Goal: Information Seeking & Learning: Learn about a topic

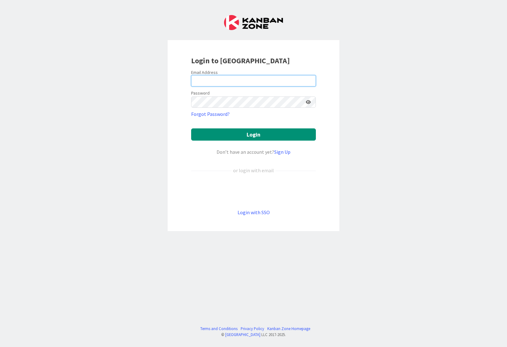
click at [233, 81] on input "email" at bounding box center [253, 80] width 125 height 11
type input "[EMAIL_ADDRESS][PERSON_NAME][DOMAIN_NAME]"
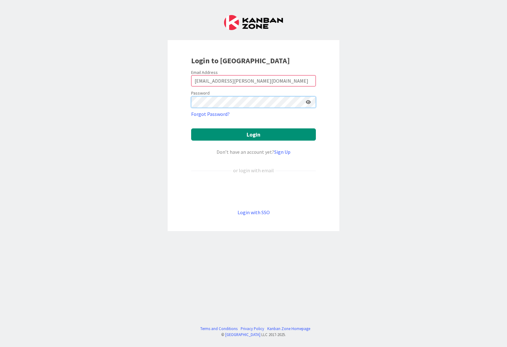
click at [191, 129] on button "Login" at bounding box center [253, 135] width 125 height 12
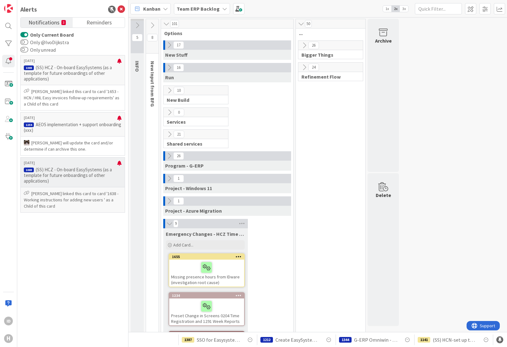
click at [75, 172] on p "(SS) HCZ - On-board EasySystems (as a template for future onboardings of other …" at bounding box center [73, 175] width 98 height 17
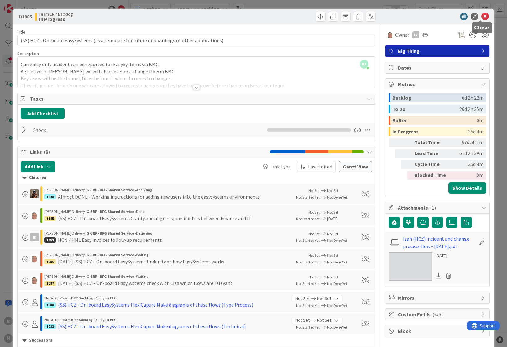
click at [482, 15] on icon at bounding box center [486, 17] width 8 height 8
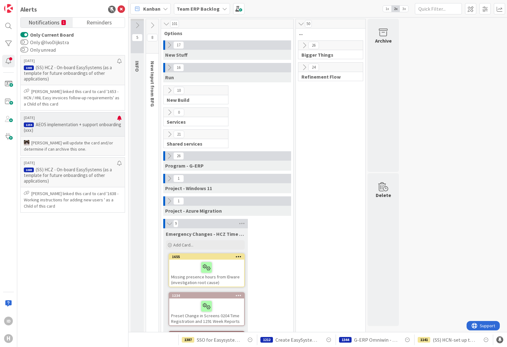
click at [71, 120] on p "[DATE]" at bounding box center [70, 118] width 93 height 4
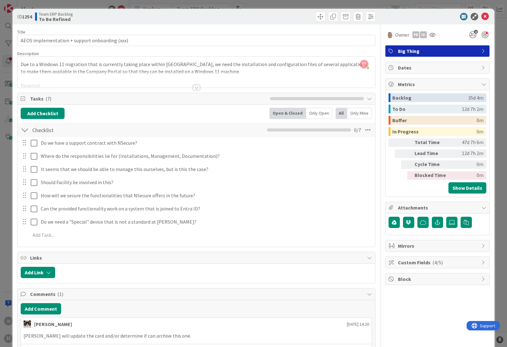
click at [193, 88] on div at bounding box center [196, 87] width 7 height 5
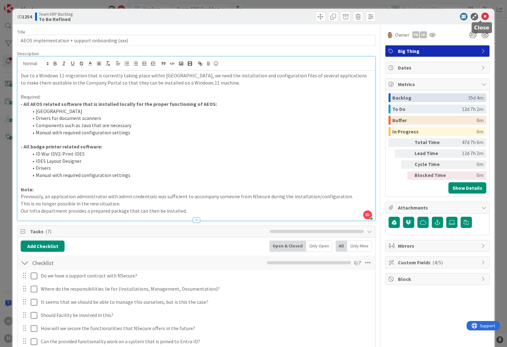
click at [482, 15] on icon at bounding box center [486, 17] width 8 height 8
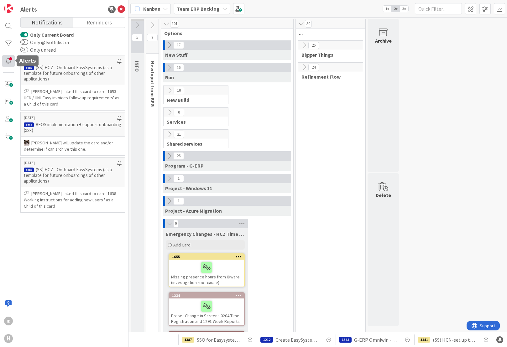
click at [12, 58] on div at bounding box center [8, 61] width 13 height 13
click at [121, 8] on icon at bounding box center [122, 10] width 8 height 8
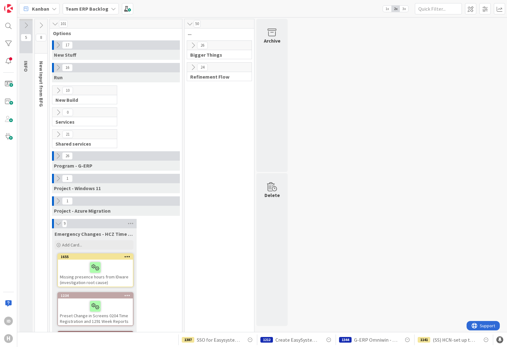
click at [70, 273] on div at bounding box center [95, 267] width 71 height 13
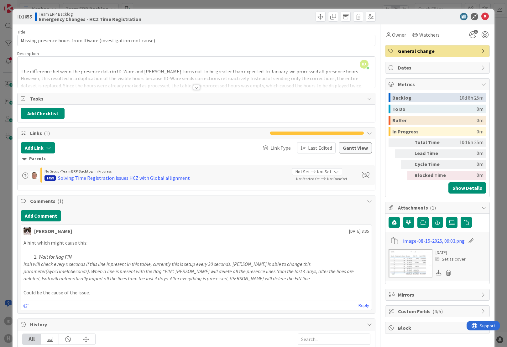
click at [194, 88] on div at bounding box center [196, 87] width 7 height 5
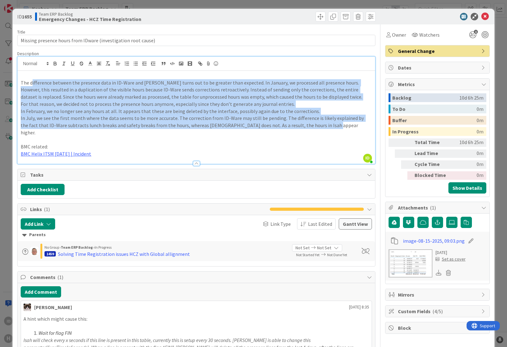
drag, startPoint x: 32, startPoint y: 85, endPoint x: 332, endPoint y: 125, distance: 303.3
click at [332, 125] on div "The difference between the presence data in ID-Ware and [PERSON_NAME] turns out…" at bounding box center [197, 117] width 358 height 93
click at [330, 128] on p "In July, we see the first month where the data seems to be more accurate. The c…" at bounding box center [196, 125] width 351 height 21
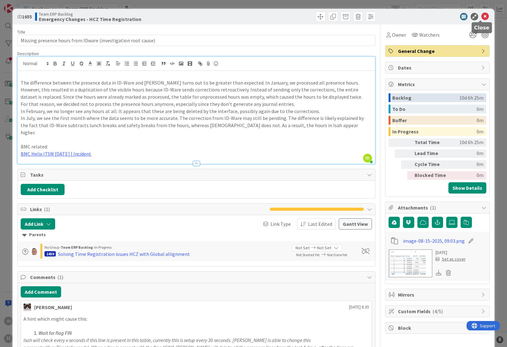
click at [482, 17] on icon at bounding box center [486, 17] width 8 height 8
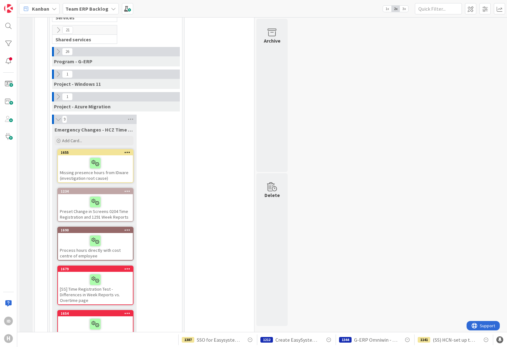
click at [110, 177] on div "Missing presence hours from IDware (investigation root cause)" at bounding box center [95, 169] width 75 height 27
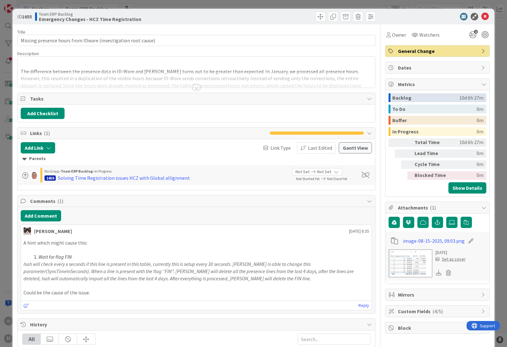
click at [194, 89] on div at bounding box center [196, 87] width 7 height 5
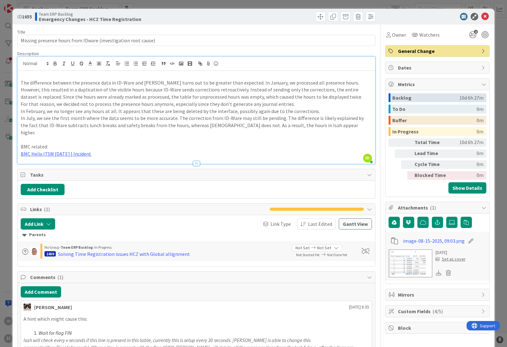
click at [398, 257] on img at bounding box center [411, 264] width 44 height 28
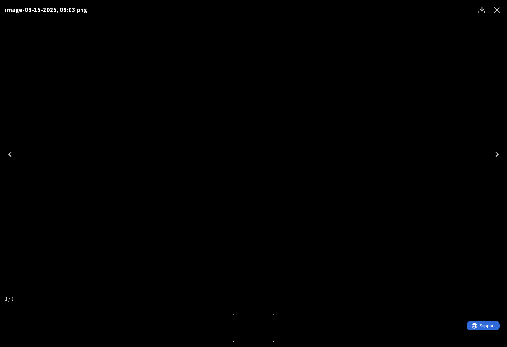
click at [495, 12] on icon "Close" at bounding box center [497, 10] width 10 height 10
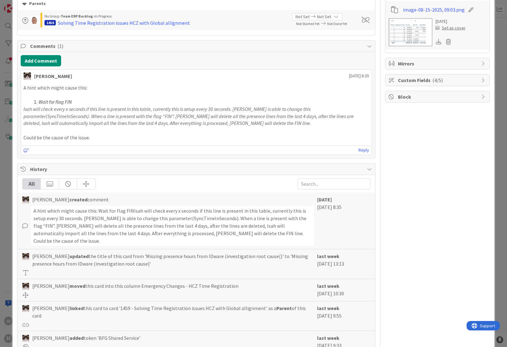
scroll to position [260, 0]
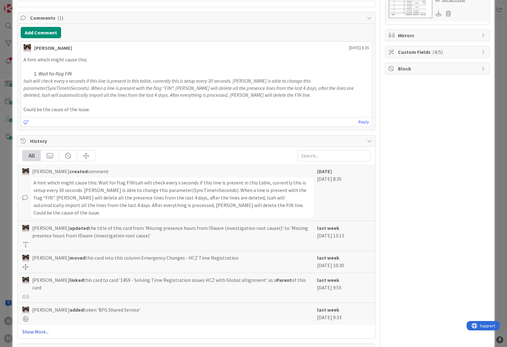
click at [42, 328] on link "Show More..." at bounding box center [196, 332] width 348 height 8
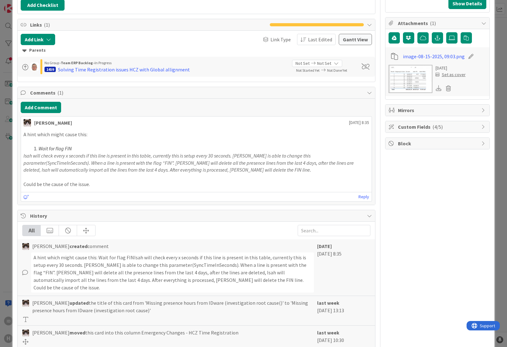
scroll to position [0, 0]
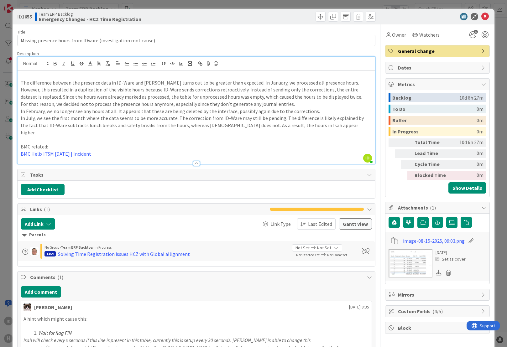
click at [480, 21] on div "ID 1655 Team ERP Backlog Emergency Changes - HCZ Time Registration" at bounding box center [254, 17] width 482 height 16
click at [483, 15] on icon at bounding box center [486, 17] width 8 height 8
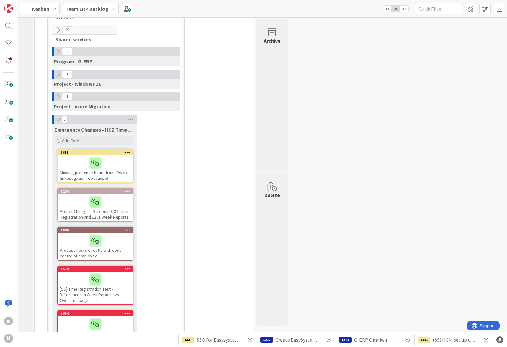
click at [129, 206] on div at bounding box center [95, 202] width 71 height 13
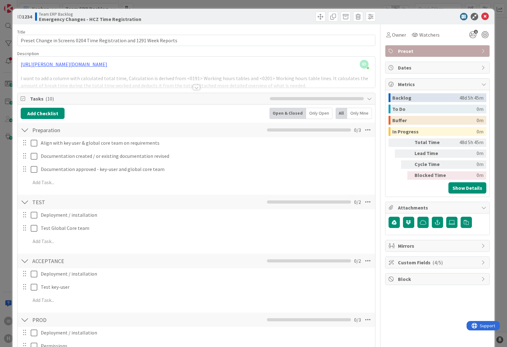
click at [196, 87] on div at bounding box center [196, 87] width 7 height 5
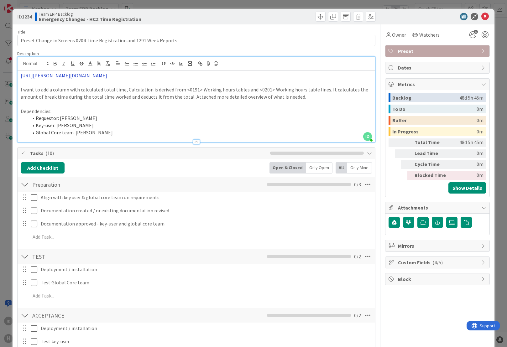
click at [107, 77] on link "[URL][PERSON_NAME][DOMAIN_NAME]" at bounding box center [64, 75] width 87 height 6
click at [124, 86] on link "[URL][PERSON_NAME][DOMAIN_NAME]" at bounding box center [122, 88] width 63 height 8
click at [197, 143] on div at bounding box center [196, 142] width 7 height 5
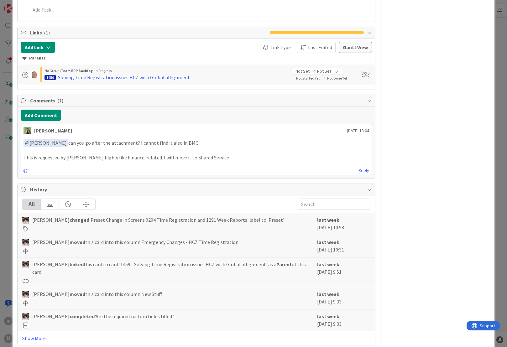
scroll to position [384, 0]
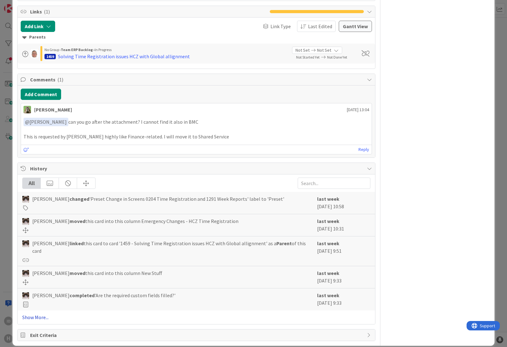
click at [49, 314] on link "Show More..." at bounding box center [196, 318] width 348 height 8
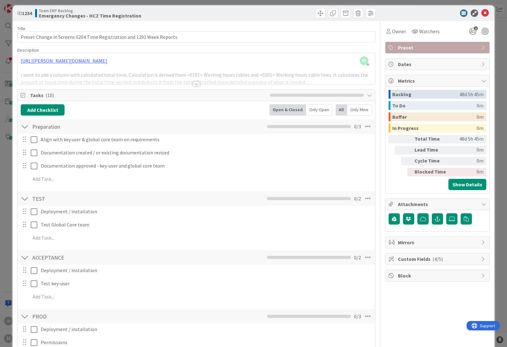
scroll to position [0, 0]
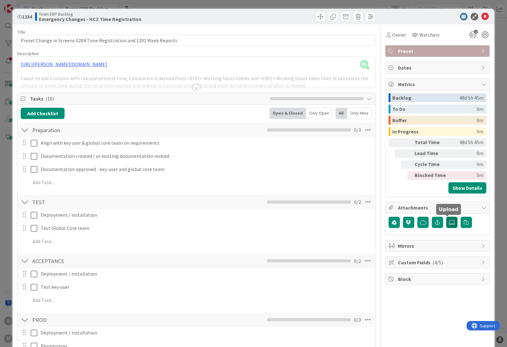
click at [449, 222] on icon at bounding box center [452, 222] width 6 height 5
click at [447, 217] on input "file" at bounding box center [447, 217] width 0 height 0
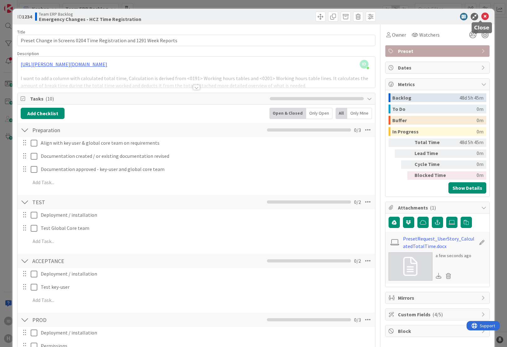
click at [482, 15] on icon at bounding box center [486, 17] width 8 height 8
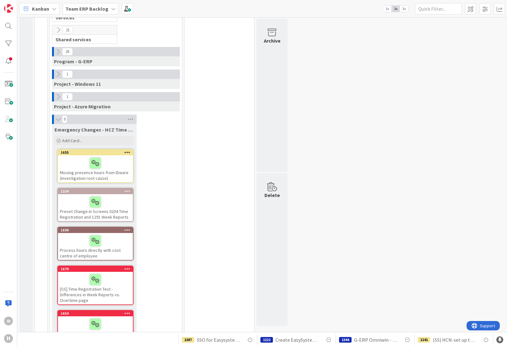
click at [63, 242] on div at bounding box center [95, 241] width 71 height 13
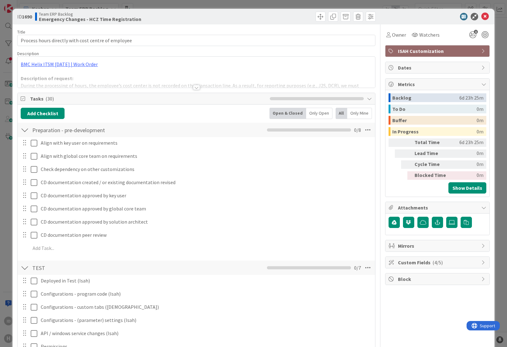
click at [193, 87] on div at bounding box center [196, 87] width 7 height 5
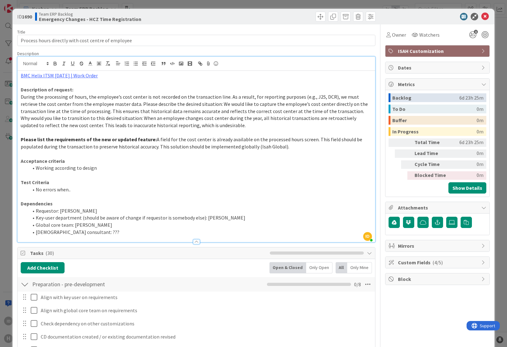
click at [65, 72] on p "BMC Helix ITSM [DATE] | Work Order" at bounding box center [196, 75] width 351 height 7
click at [72, 73] on link "BMC Helix ITSM [DATE] | Work Order" at bounding box center [59, 75] width 77 height 6
click at [73, 87] on p "Description of request:" at bounding box center [196, 89] width 351 height 7
click at [55, 77] on link "BMC Helix ITSM [DATE] | Work Order" at bounding box center [59, 75] width 77 height 6
click at [39, 86] on link "[URL][PERSON_NAME][DOMAIN_NAME]" at bounding box center [56, 88] width 63 height 8
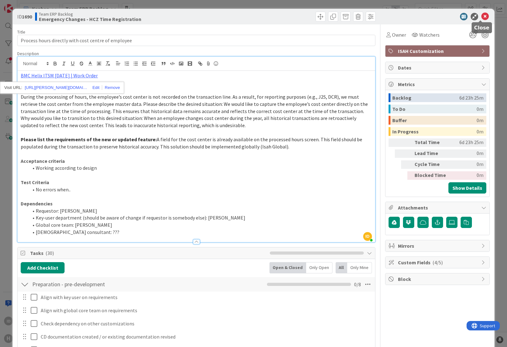
click at [482, 18] on icon at bounding box center [486, 17] width 8 height 8
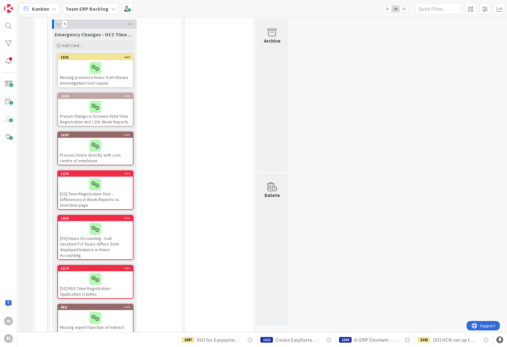
scroll to position [209, 0]
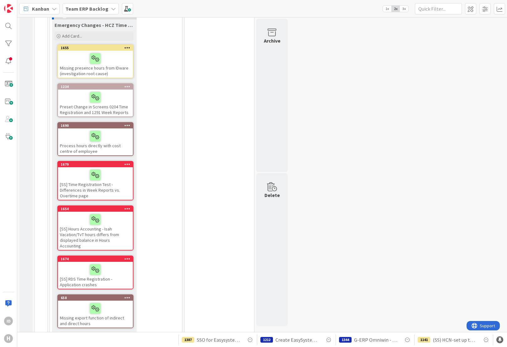
click at [69, 145] on div "Process hours directly with cost centre of employee" at bounding box center [95, 142] width 75 height 27
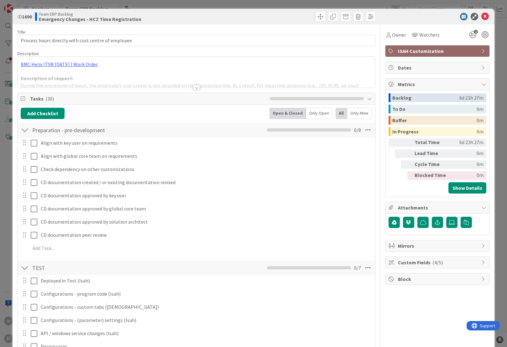
click at [194, 88] on div at bounding box center [196, 87] width 7 height 5
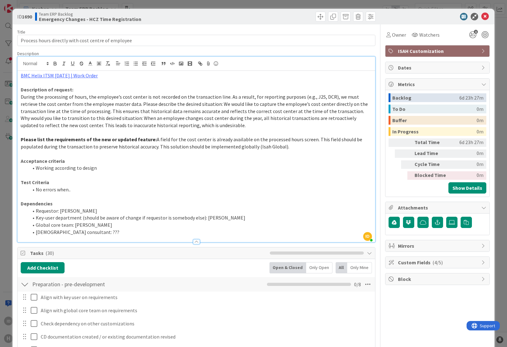
click at [367, 254] on icon at bounding box center [369, 253] width 5 height 5
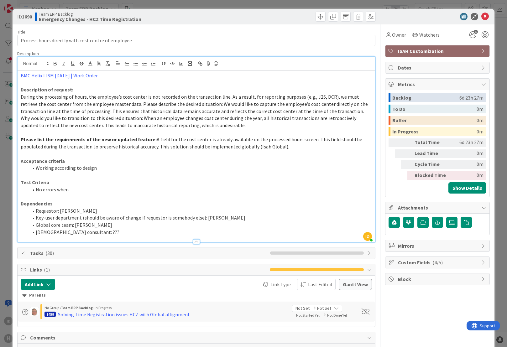
click at [3, 160] on div "ID 1690 Team ERP Backlog Emergency Changes - HCZ Time Registration Title 51 / 1…" at bounding box center [253, 173] width 507 height 347
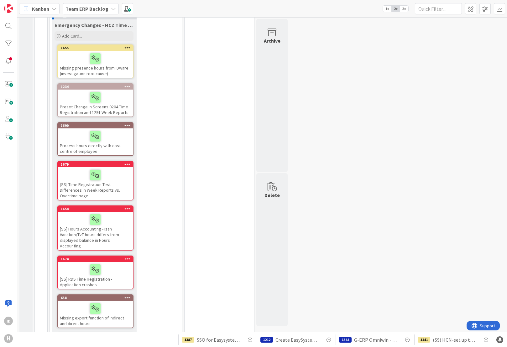
click at [75, 183] on div "[SS] Time Registration Test - Differences in Week Reports vs. Overtime page" at bounding box center [95, 183] width 75 height 33
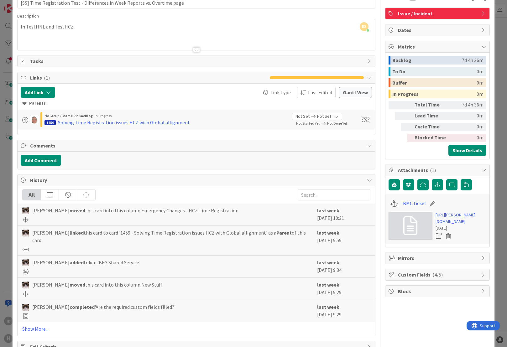
scroll to position [49, 0]
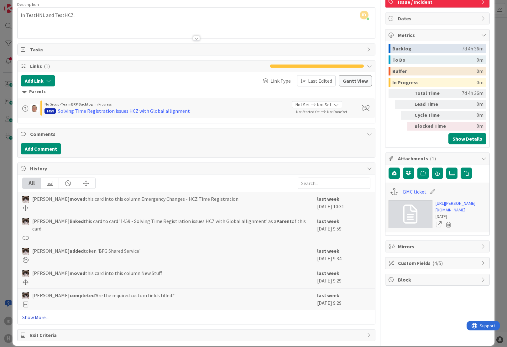
click at [44, 314] on link "Show More..." at bounding box center [196, 318] width 348 height 8
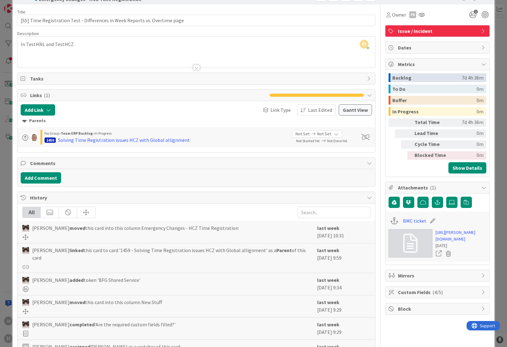
scroll to position [0, 0]
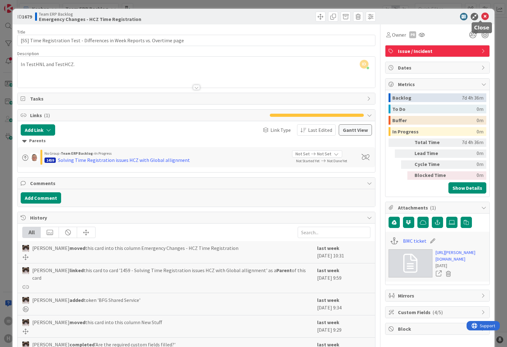
click at [482, 16] on icon at bounding box center [486, 17] width 8 height 8
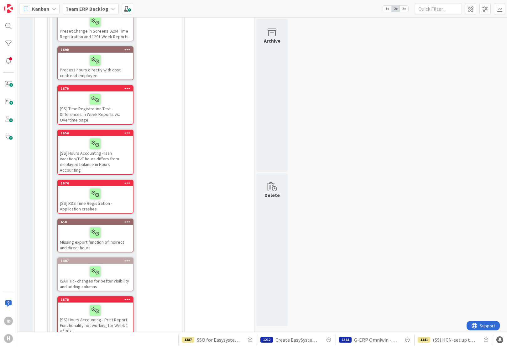
scroll to position [295, 0]
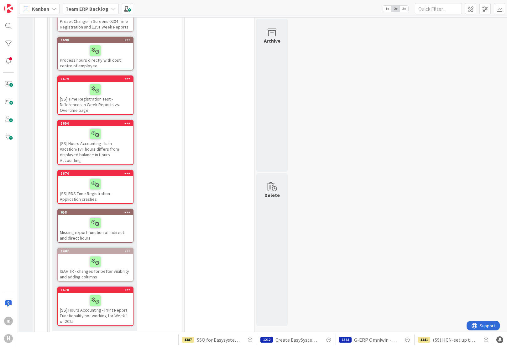
click at [103, 153] on div "[SS] Hours Accounting - Isah Vacation/TvT hours differs from displayed balance …" at bounding box center [95, 145] width 75 height 38
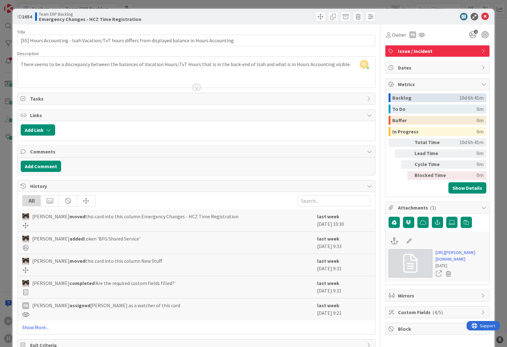
click at [193, 88] on div at bounding box center [196, 87] width 7 height 5
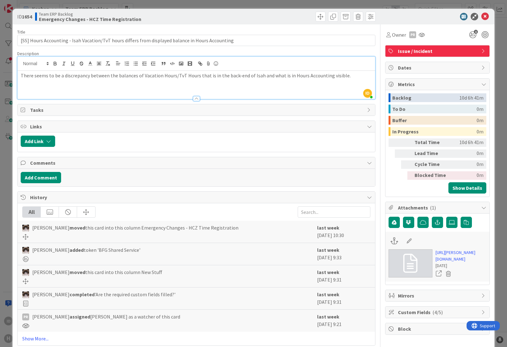
click at [190, 98] on div at bounding box center [197, 96] width 358 height 7
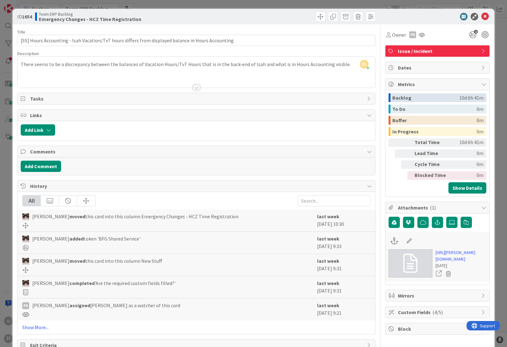
scroll to position [21, 0]
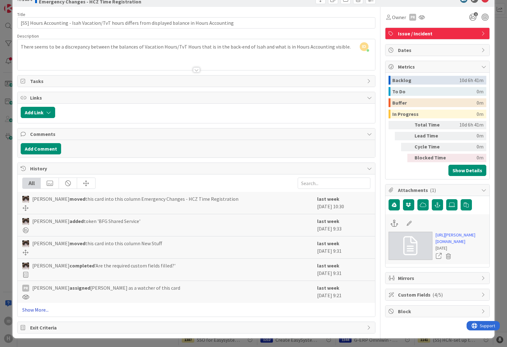
click at [39, 306] on link "Show More..." at bounding box center [196, 310] width 348 height 8
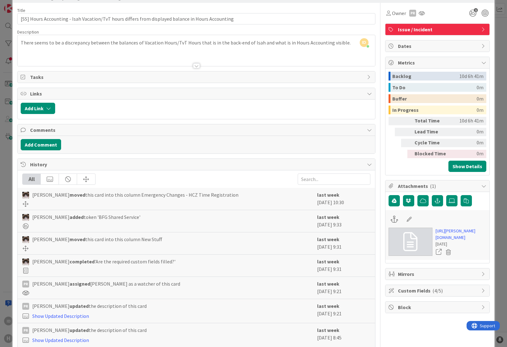
scroll to position [0, 0]
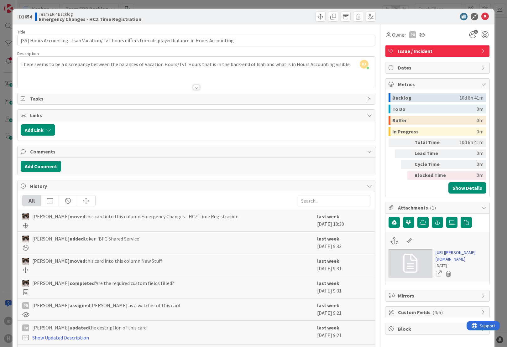
click at [449, 258] on link "[URL][PERSON_NAME][DOMAIN_NAME]" at bounding box center [461, 256] width 51 height 13
click at [482, 17] on icon at bounding box center [486, 17] width 8 height 8
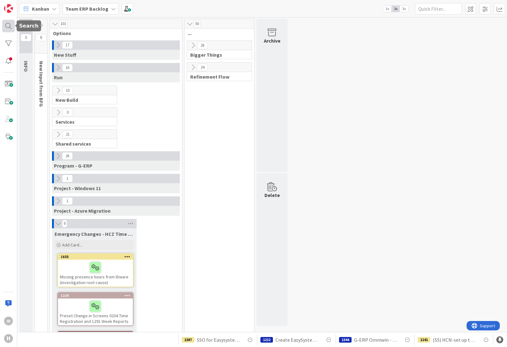
click at [8, 24] on div at bounding box center [8, 26] width 13 height 13
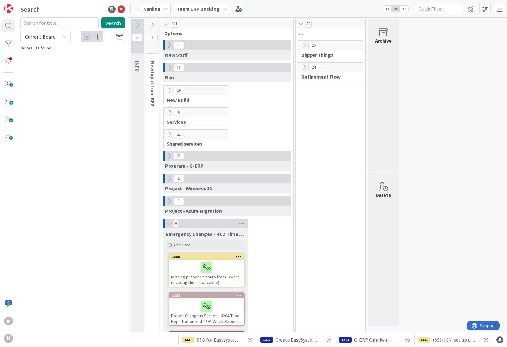
click at [35, 17] on div "Search Search Current Board No results found." at bounding box center [72, 173] width 111 height 347
click at [37, 21] on input "text" at bounding box center [59, 22] width 78 height 11
type input "1687"
click at [56, 51] on b "Team ERP Backlog ›" at bounding box center [46, 49] width 34 height 5
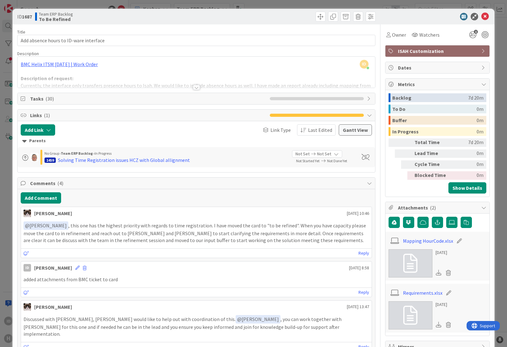
click at [153, 305] on div "[PERSON_NAME] [DATE] 13:47" at bounding box center [196, 306] width 351 height 10
click at [482, 15] on icon at bounding box center [486, 17] width 8 height 8
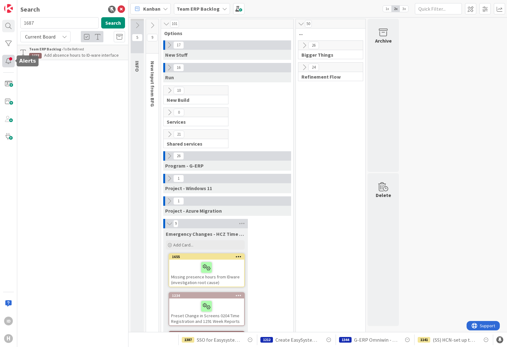
click at [9, 62] on div at bounding box center [8, 61] width 13 height 13
